Goal: Check status

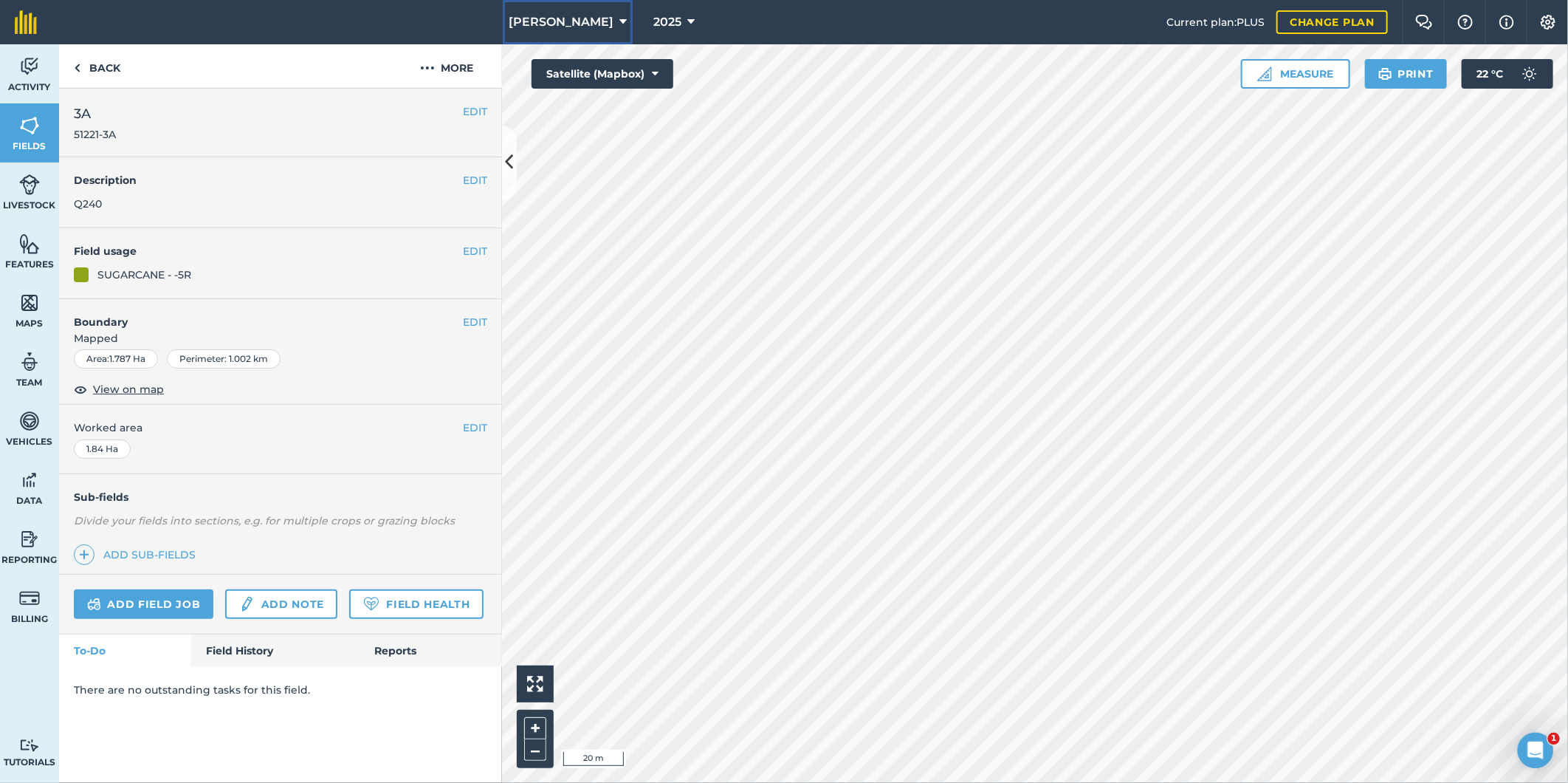
click at [620, 19] on icon at bounding box center [623, 22] width 8 height 18
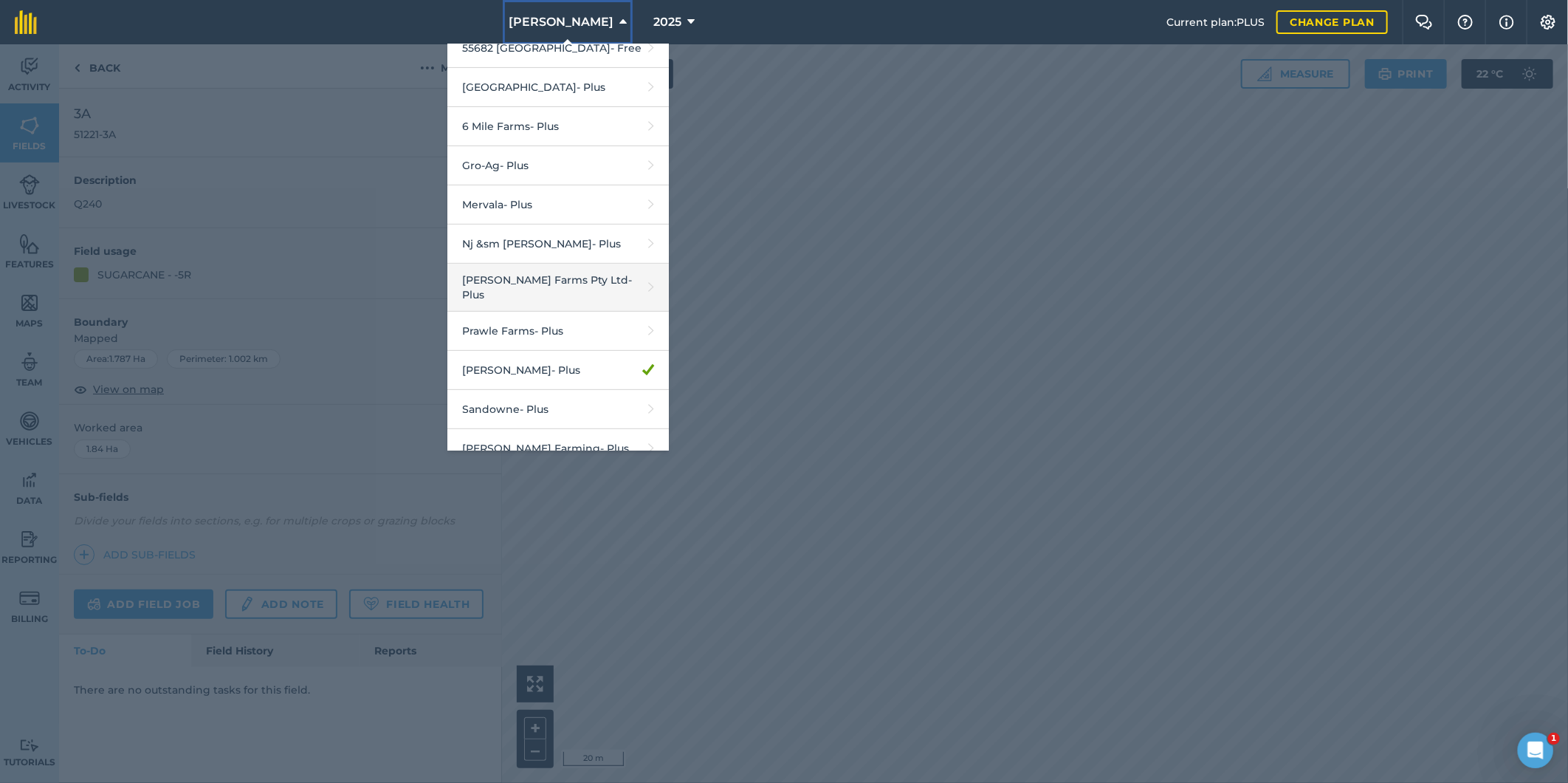
scroll to position [303, 0]
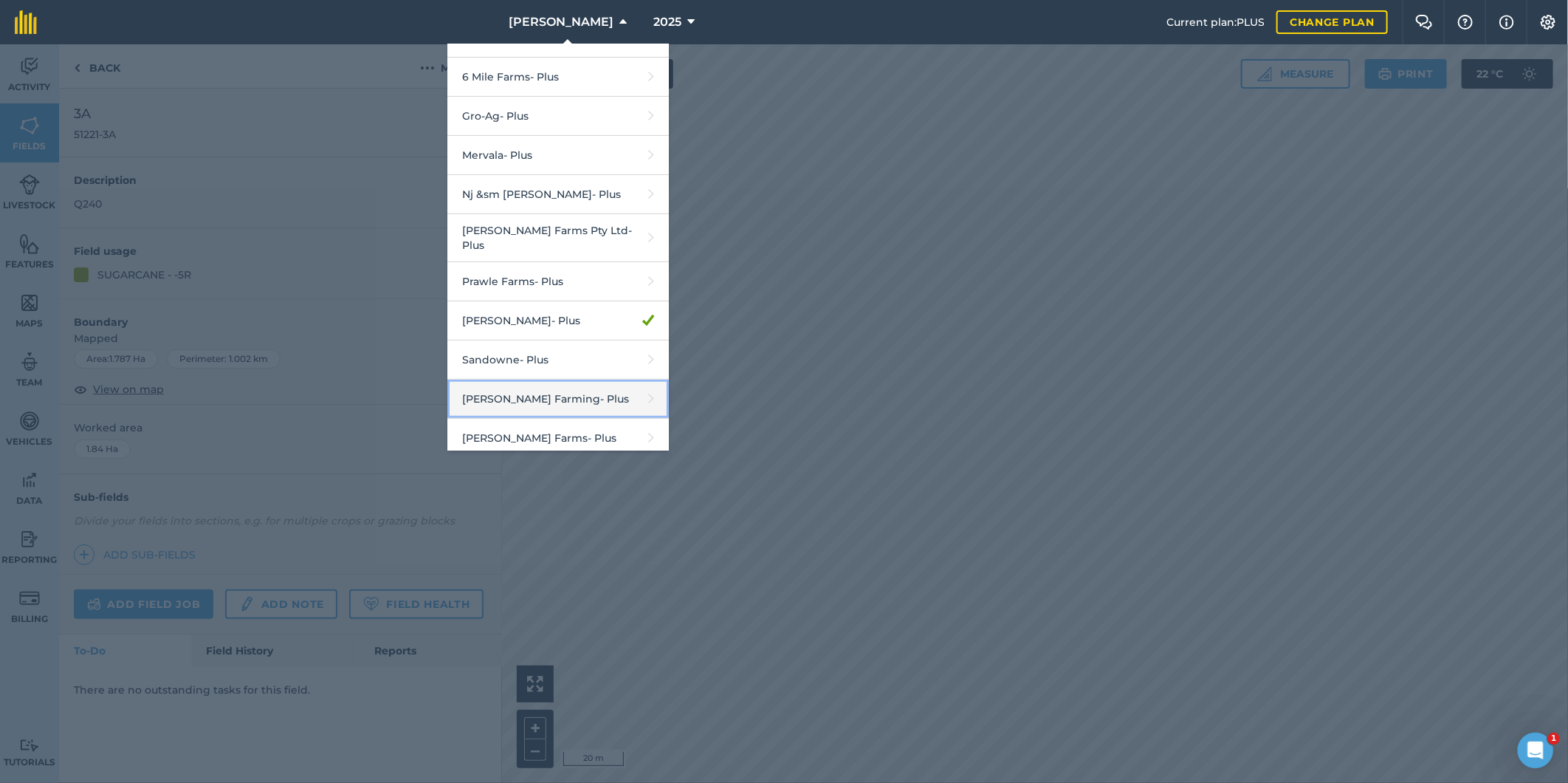
click at [496, 393] on link "[PERSON_NAME] Farming - Plus" at bounding box center [558, 399] width 222 height 39
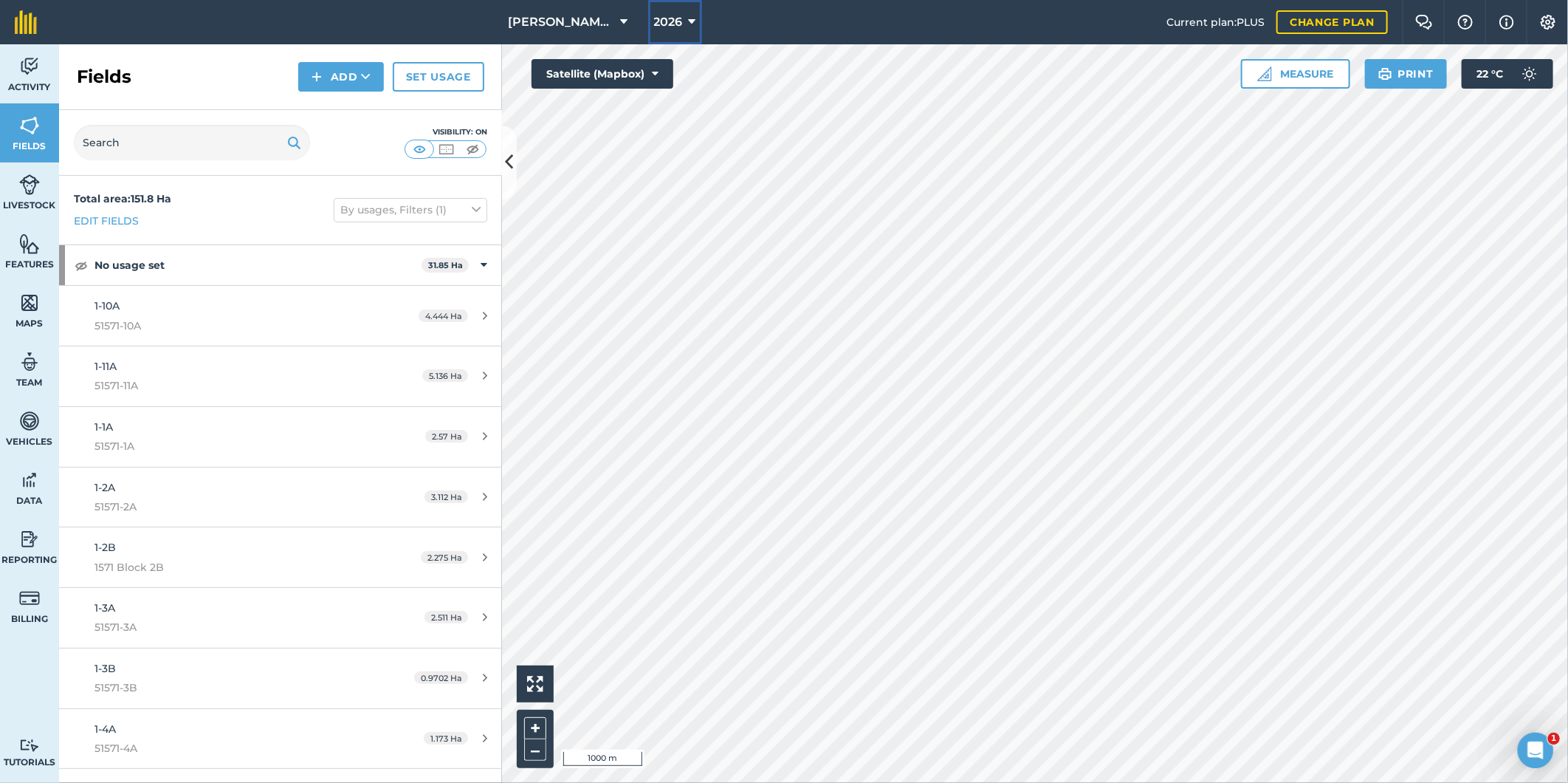
click at [693, 20] on icon at bounding box center [692, 22] width 8 height 18
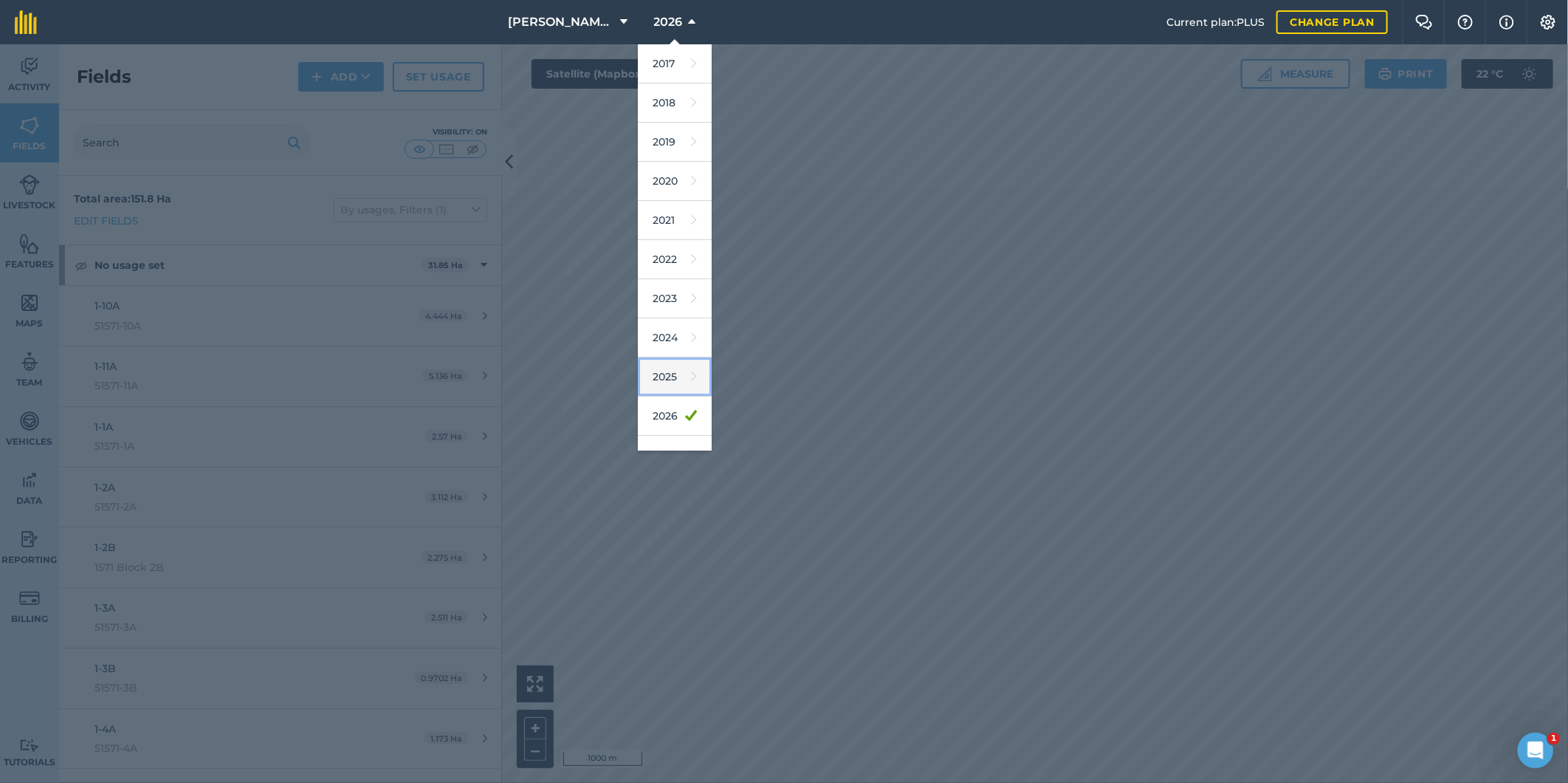
click at [665, 367] on link "2025" at bounding box center [674, 377] width 74 height 39
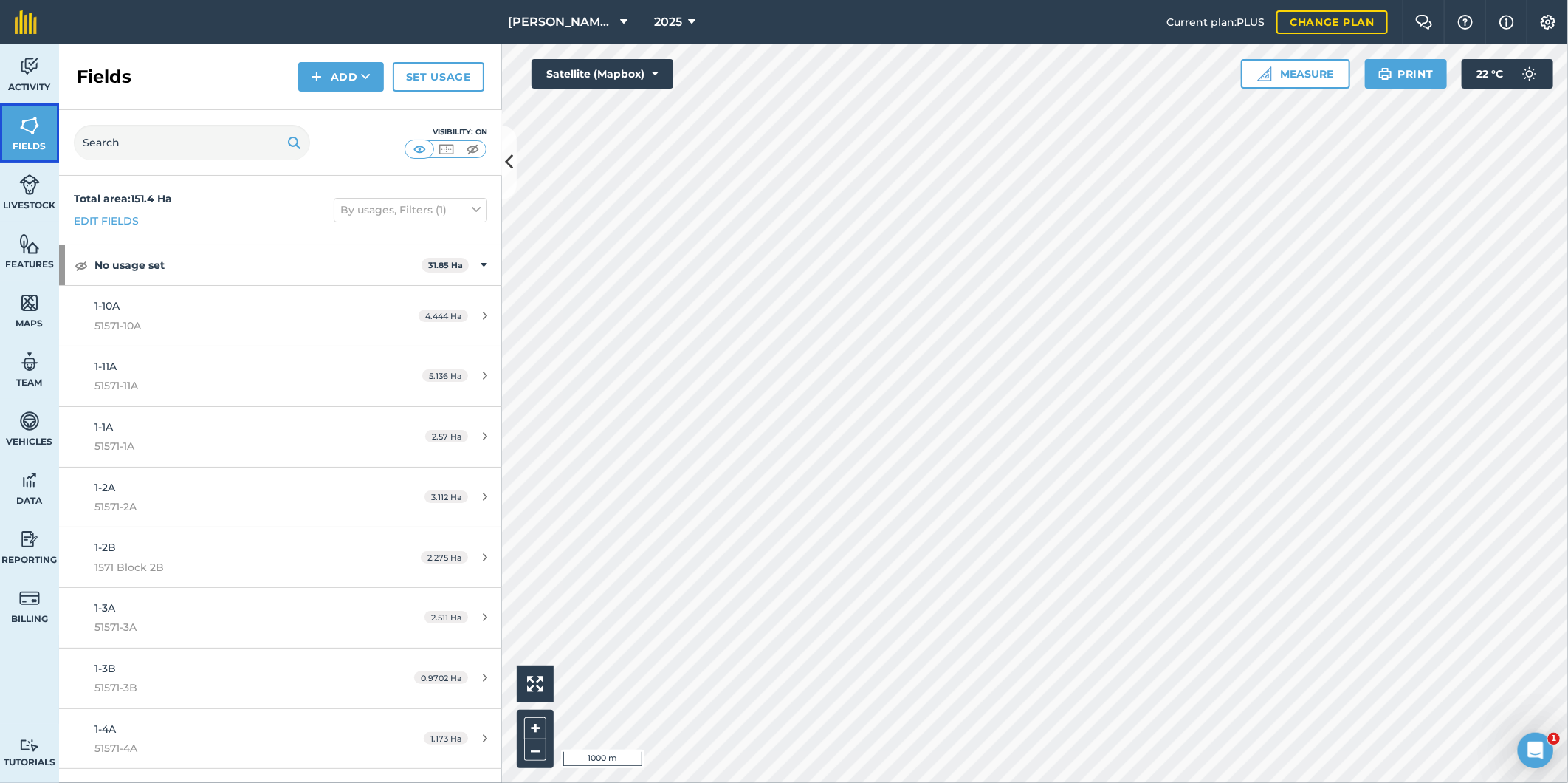
click at [26, 129] on img at bounding box center [30, 126] width 20 height 22
click at [1248, 782] on html "[PERSON_NAME] Farming 2025 Current plan : PLUS Change plan Farm Chat Help Info …" at bounding box center [784, 391] width 1568 height 783
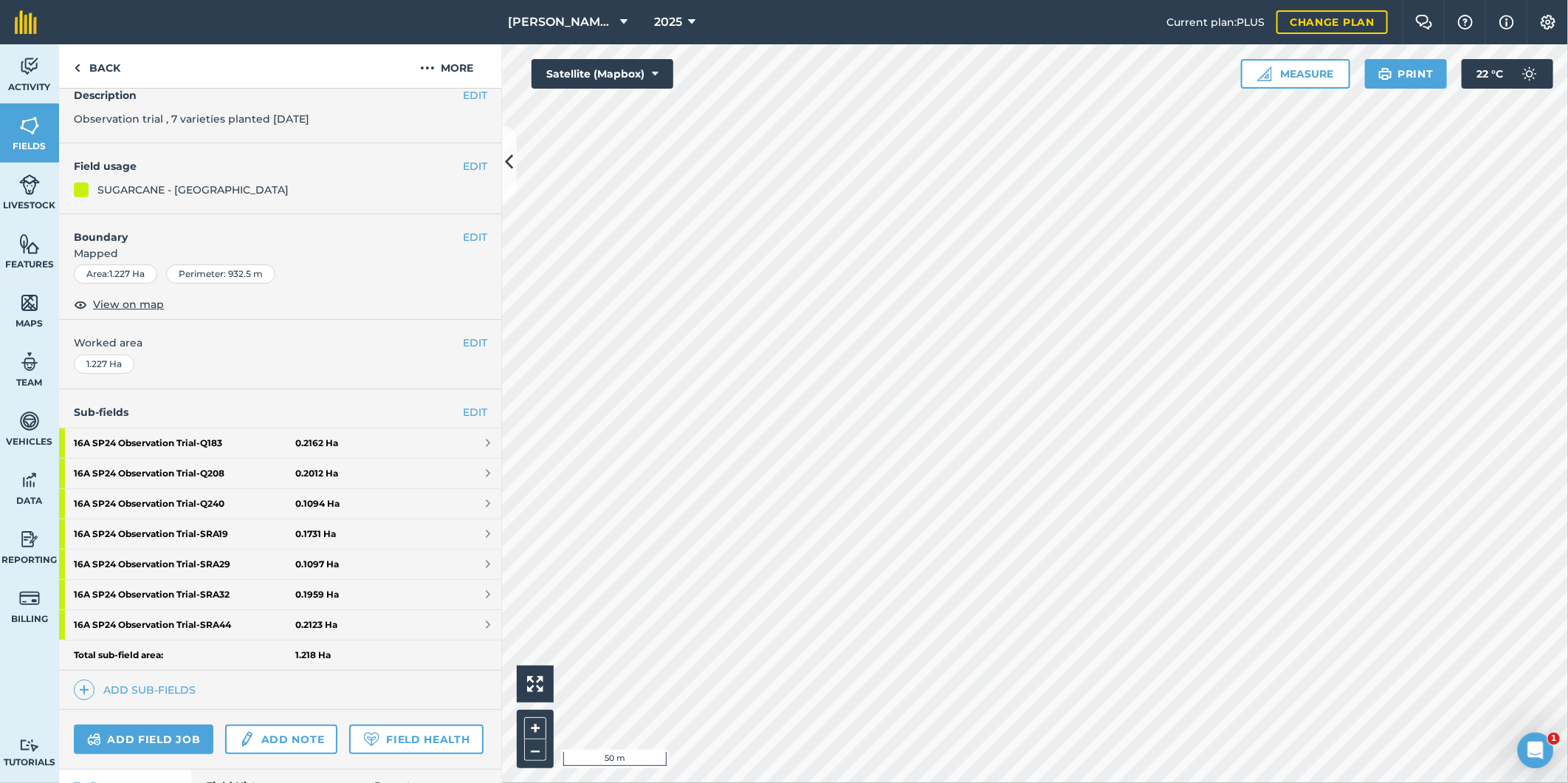
scroll to position [205, 0]
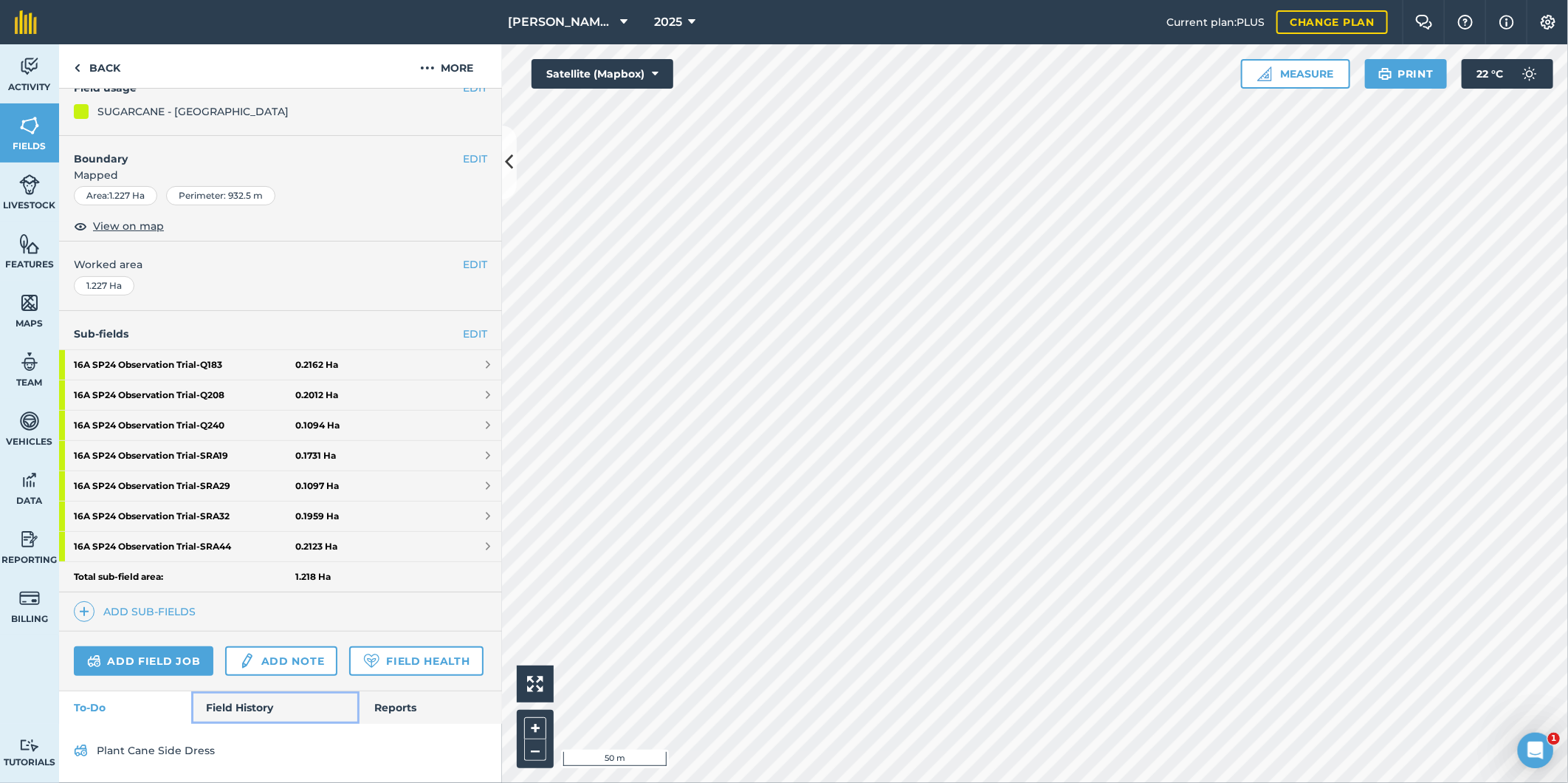
click at [216, 704] on link "Field History" at bounding box center [275, 707] width 167 height 32
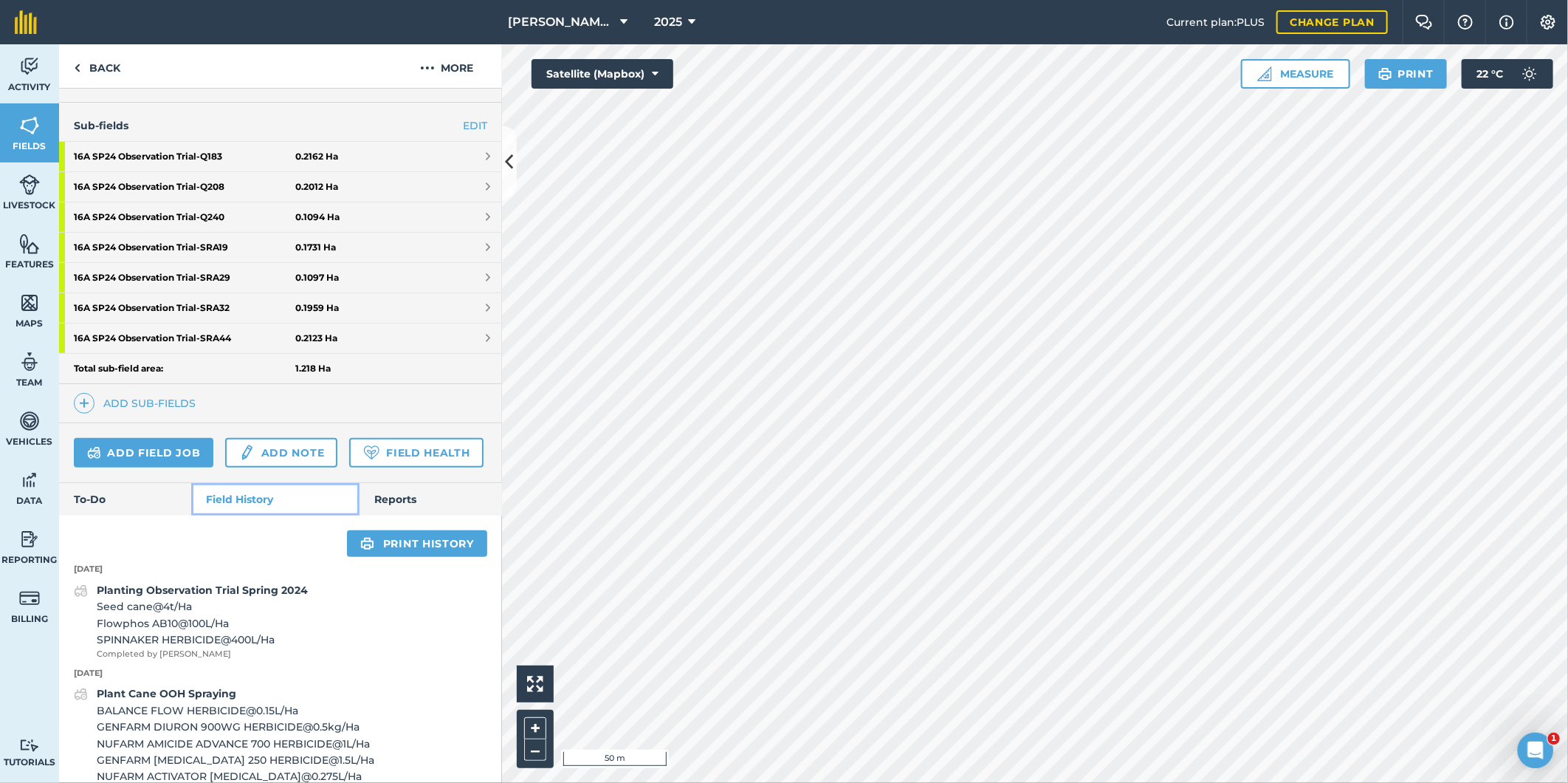
scroll to position [534, 0]
